Goal: Information Seeking & Learning: Compare options

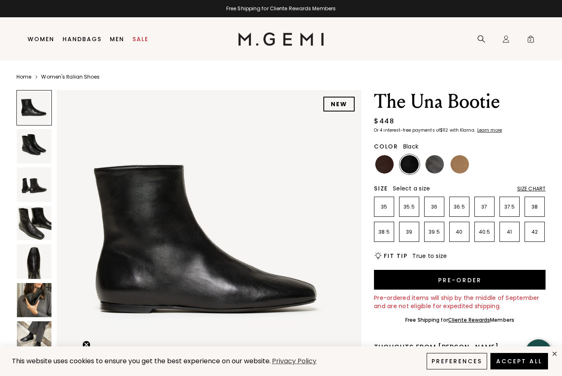
click at [42, 337] on img at bounding box center [34, 338] width 35 height 35
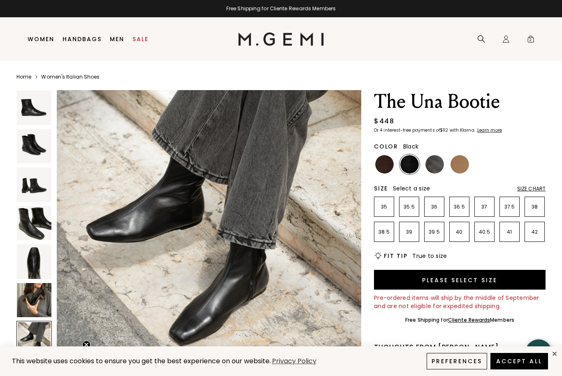
scroll to position [1902, 0]
click at [48, 293] on img at bounding box center [34, 300] width 35 height 35
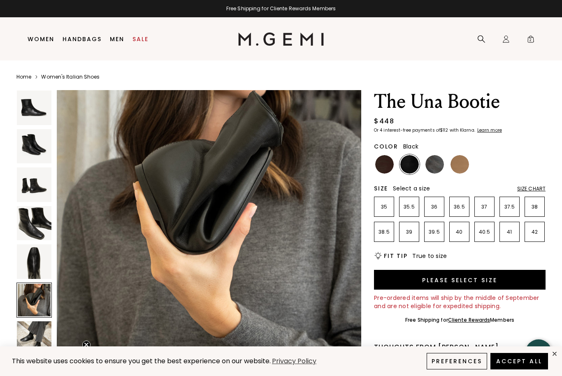
scroll to position [1564, 0]
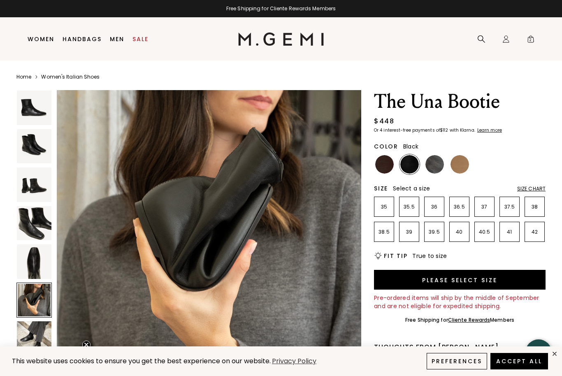
click at [48, 328] on img at bounding box center [34, 338] width 35 height 35
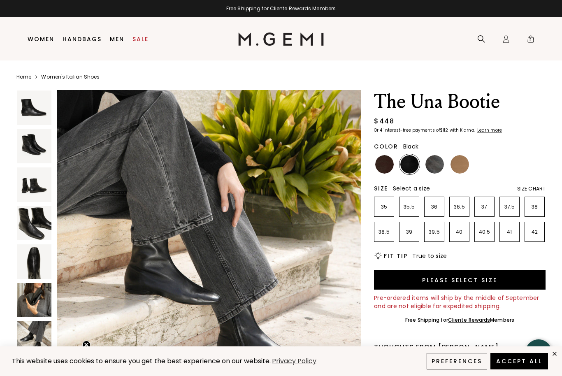
scroll to position [2198, 0]
click at [388, 163] on img at bounding box center [384, 164] width 19 height 19
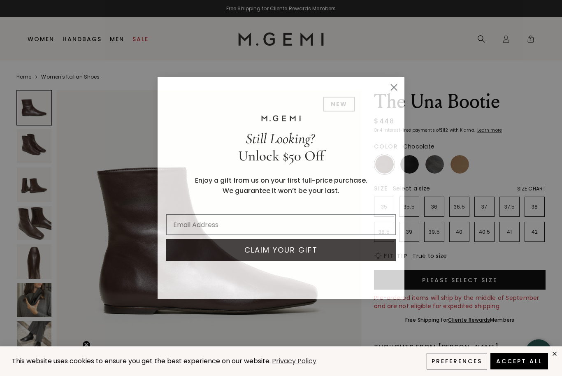
click at [401, 83] on icon "Close dialog" at bounding box center [394, 87] width 14 height 14
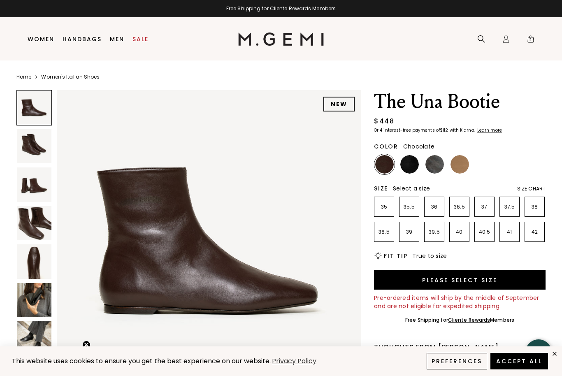
click at [396, 87] on div "Home Women's Italian Shoes NEW The Una Bootie $448 Or 4 interest-free payments …" at bounding box center [280, 353] width 529 height 587
click at [42, 266] on img at bounding box center [34, 261] width 35 height 35
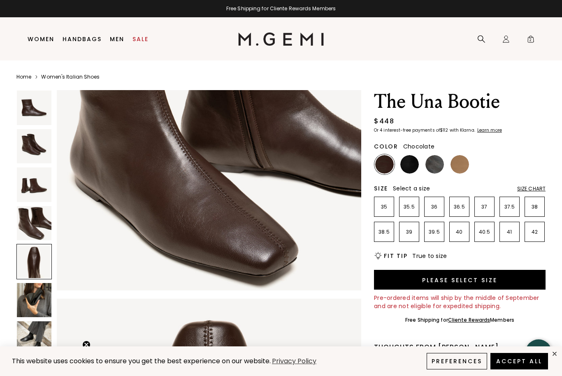
scroll to position [1251, 0]
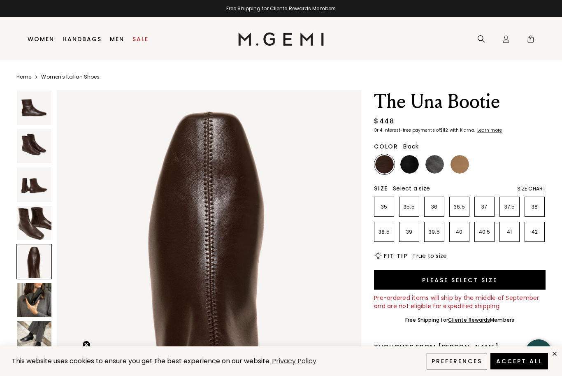
click at [418, 158] on div at bounding box center [409, 164] width 20 height 20
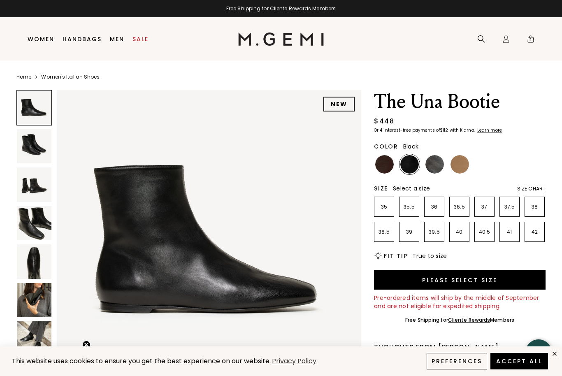
click at [439, 166] on img at bounding box center [434, 164] width 19 height 19
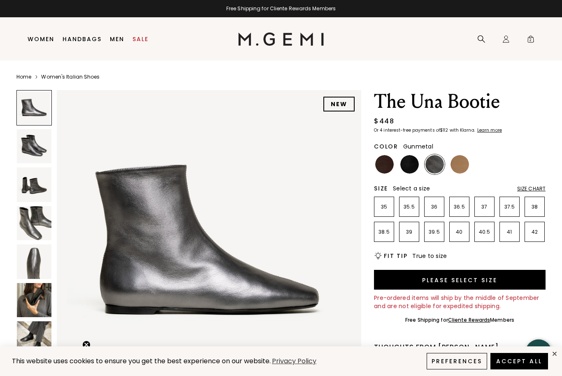
click at [464, 167] on img at bounding box center [459, 164] width 19 height 19
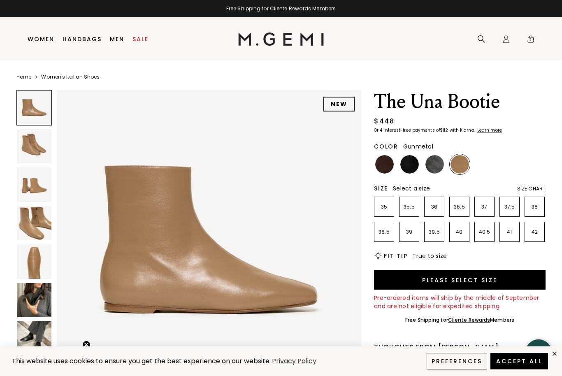
click at [439, 162] on img at bounding box center [434, 164] width 19 height 19
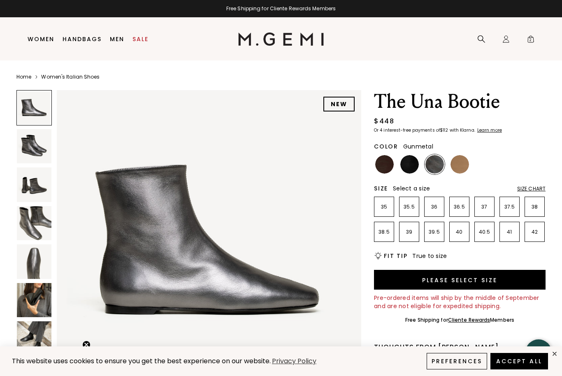
click at [417, 161] on img at bounding box center [409, 164] width 19 height 19
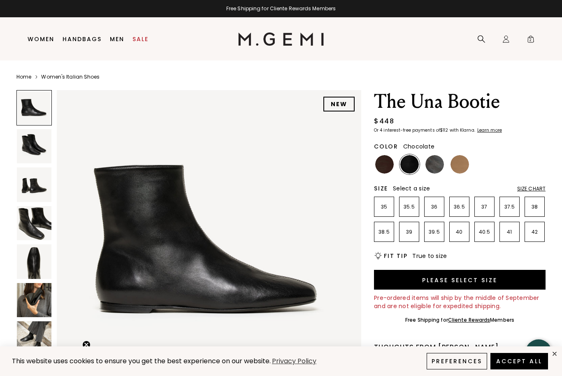
click at [392, 164] on img at bounding box center [384, 164] width 19 height 19
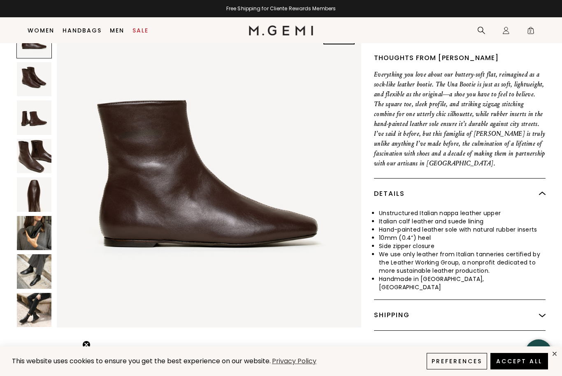
scroll to position [271, 0]
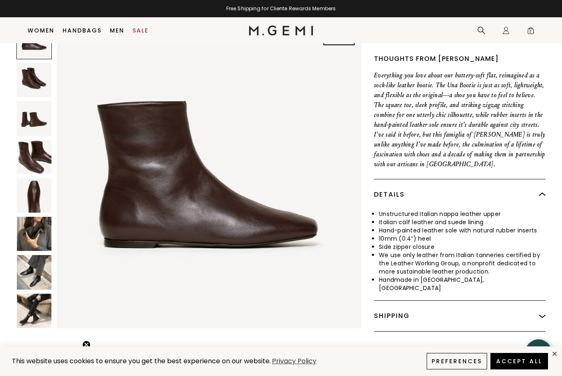
click at [41, 225] on img at bounding box center [34, 234] width 35 height 35
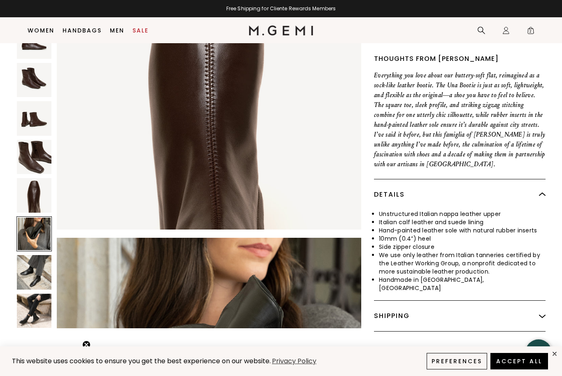
scroll to position [1564, 0]
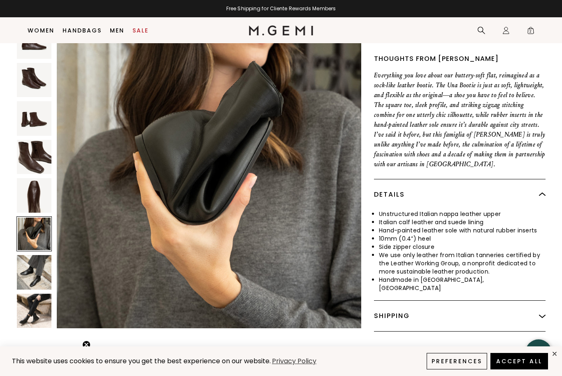
click at [48, 265] on img at bounding box center [34, 272] width 35 height 35
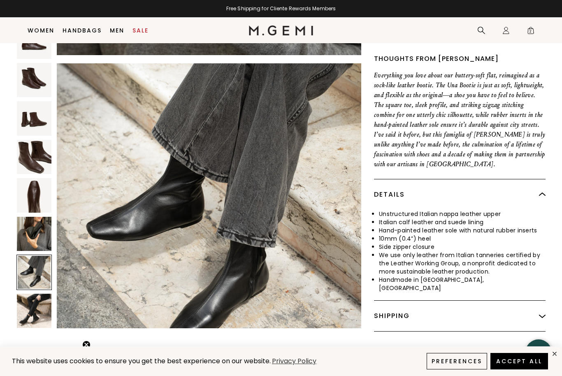
scroll to position [1877, 0]
